Goal: Information Seeking & Learning: Learn about a topic

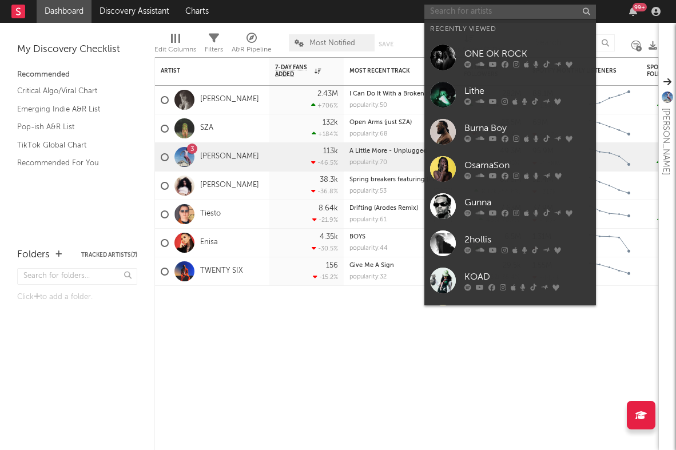
click at [479, 17] on input "text" at bounding box center [510, 12] width 172 height 14
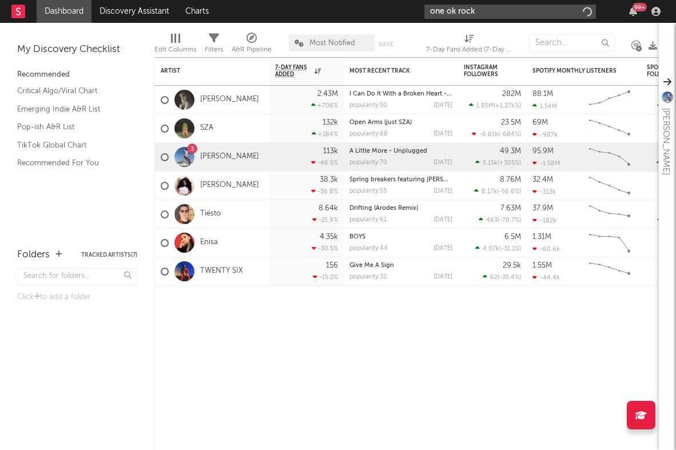
type input "one ok rock"
click at [458, 19] on div "one ok rock 99 +" at bounding box center [544, 11] width 240 height 23
click at [458, 13] on input "one ok rock" at bounding box center [510, 12] width 172 height 14
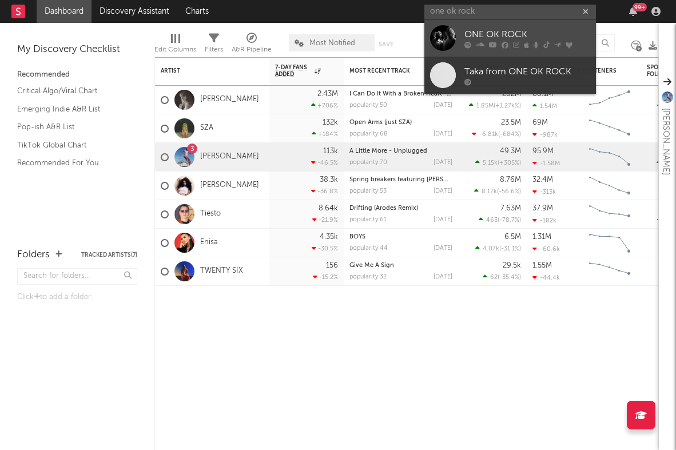
click at [486, 41] on div at bounding box center [527, 44] width 126 height 7
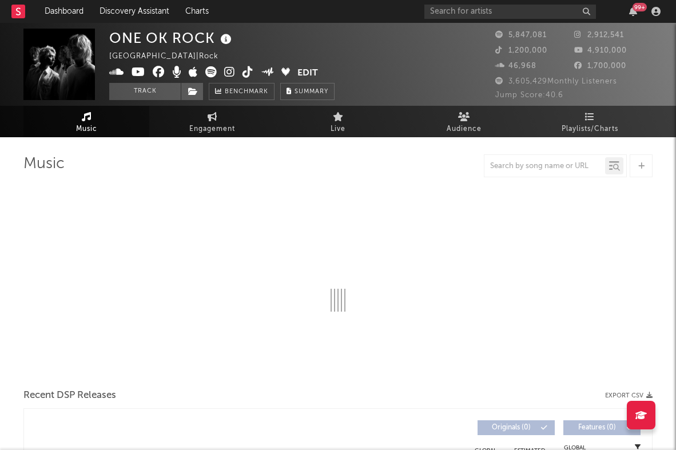
select select "6m"
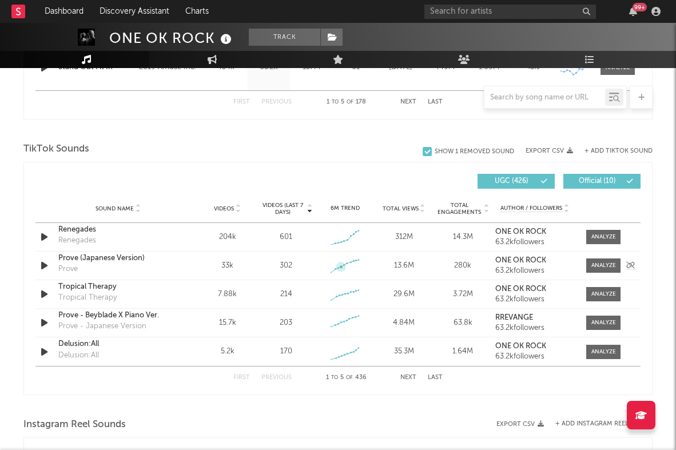
scroll to position [716, 0]
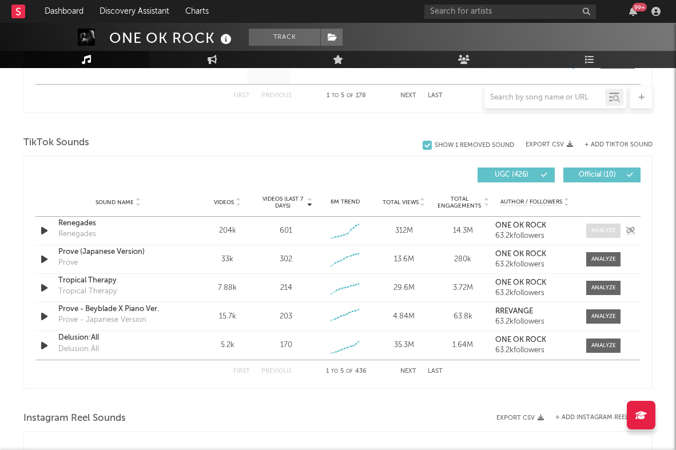
click at [616, 224] on span at bounding box center [603, 231] width 34 height 14
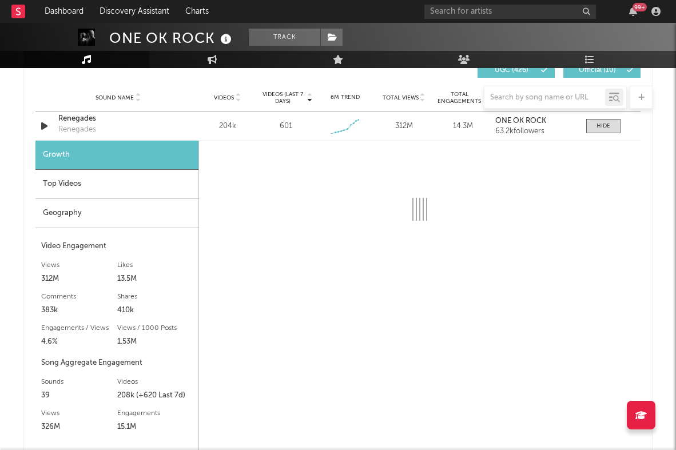
scroll to position [799, 0]
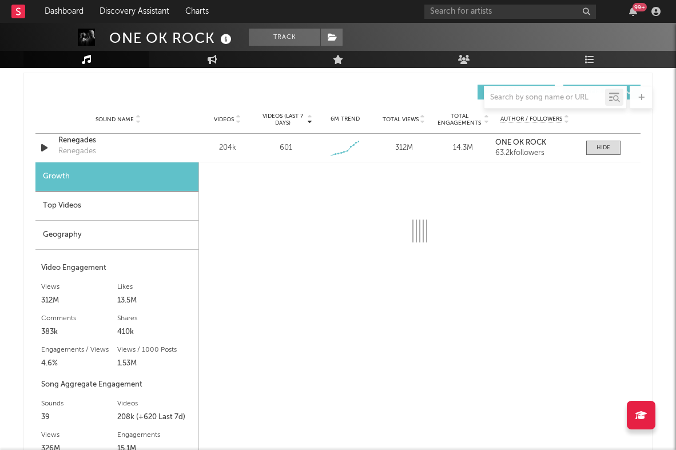
click at [186, 192] on div "Top Videos" at bounding box center [116, 206] width 163 height 29
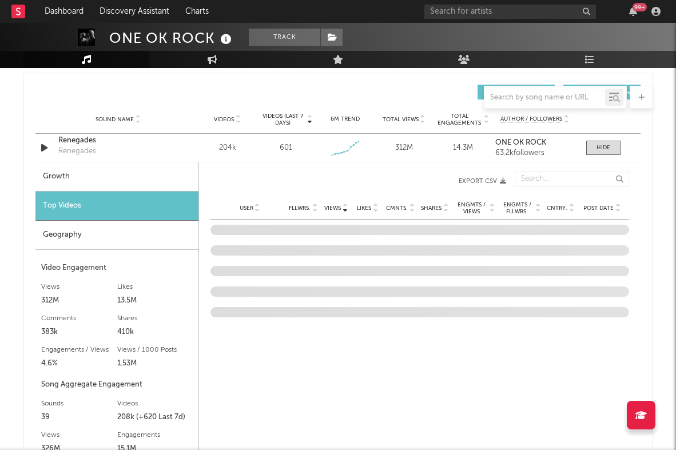
click at [170, 169] on div "Growth" at bounding box center [116, 176] width 163 height 29
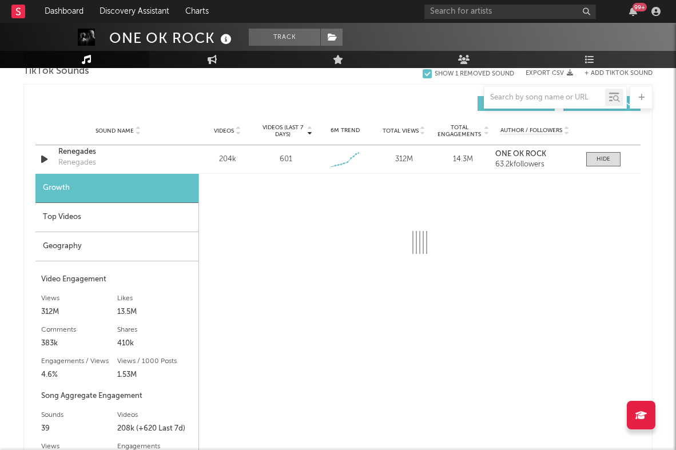
scroll to position [786, 0]
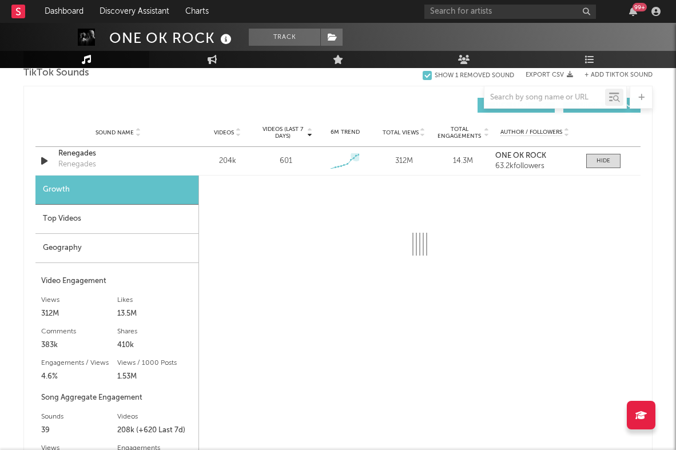
select select "6m"
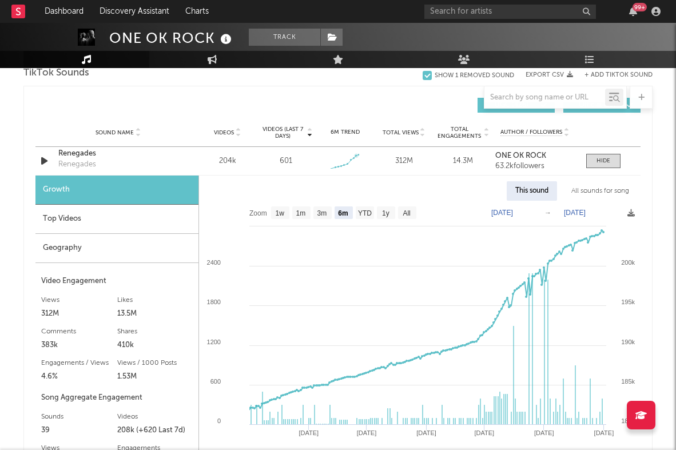
click at [170, 221] on div "Top Videos" at bounding box center [116, 219] width 163 height 29
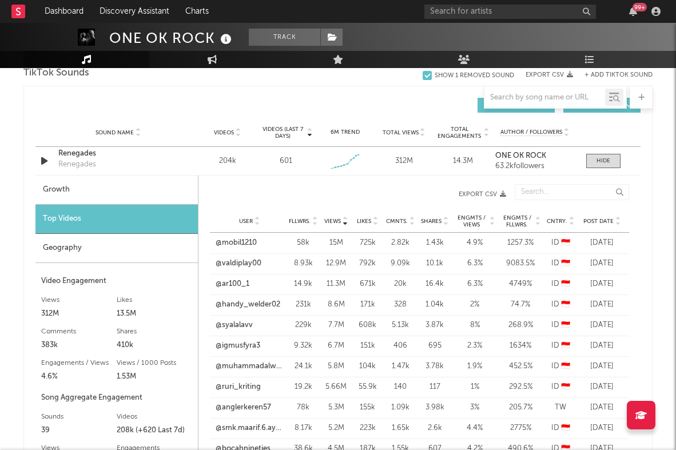
click at [160, 195] on div "Growth" at bounding box center [116, 190] width 162 height 29
select select "6m"
